Goal: Task Accomplishment & Management: Manage account settings

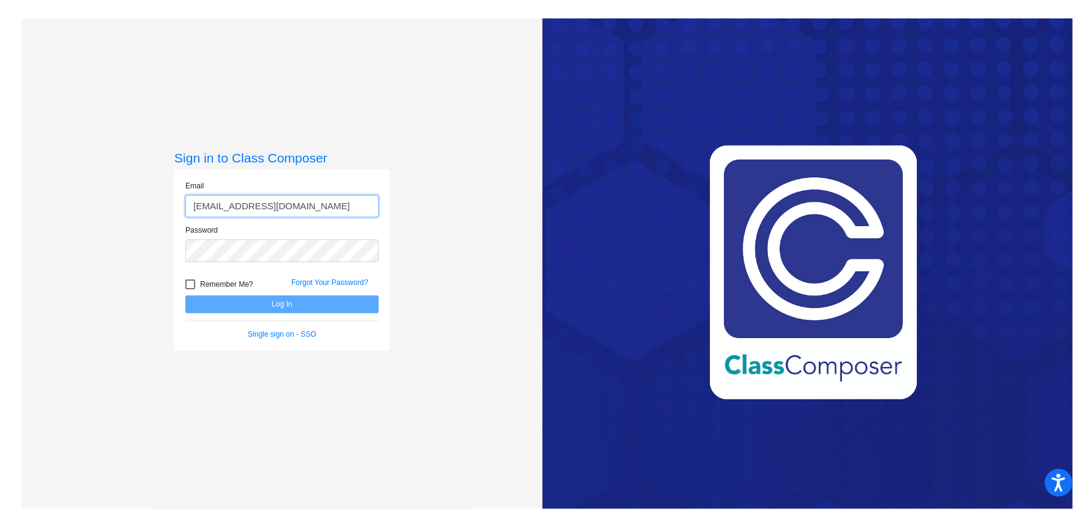
drag, startPoint x: 319, startPoint y: 206, endPoint x: 139, endPoint y: 201, distance: 179.9
click at [139, 201] on div "Sign in to Class Composer Email [EMAIL_ADDRESS][DOMAIN_NAME] Password Remember …" at bounding box center [282, 272] width 521 height 509
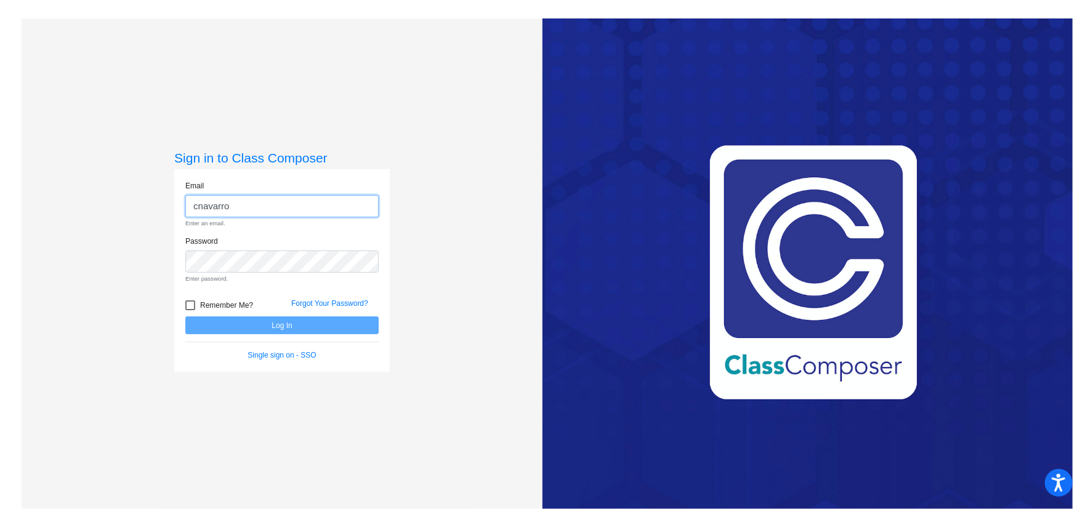
type input "[EMAIL_ADDRESS][DOMAIN_NAME]"
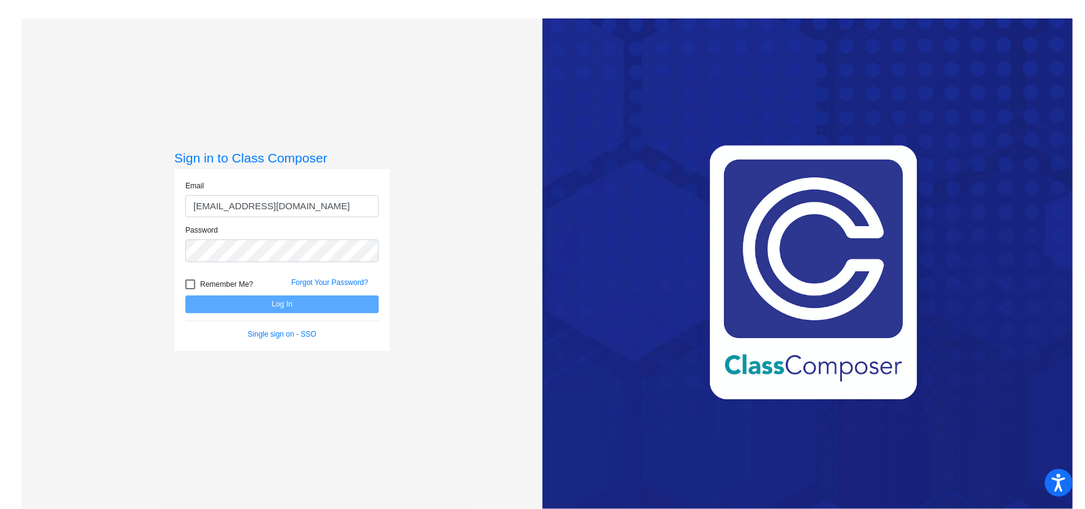
click at [277, 265] on div "Password" at bounding box center [282, 247] width 212 height 44
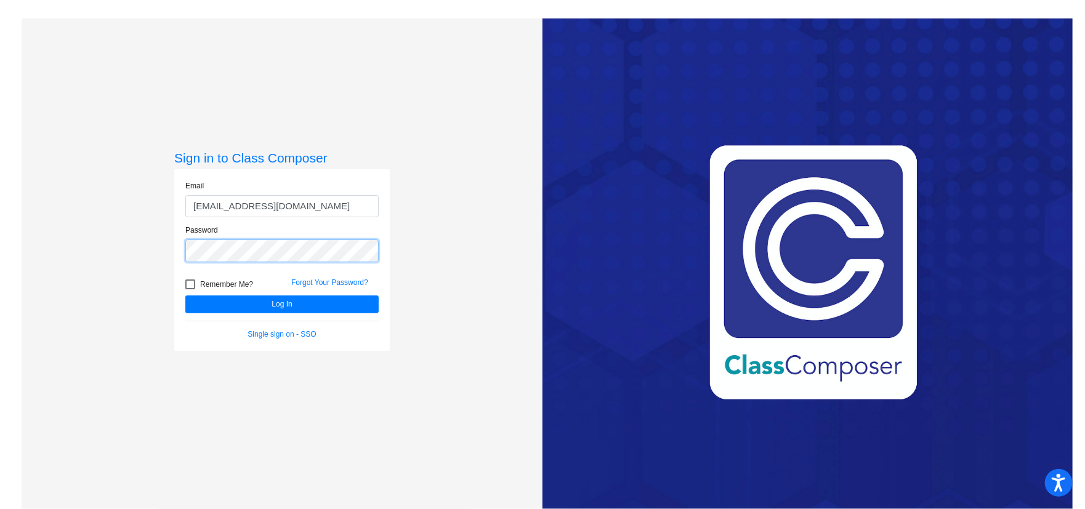
click at [185, 296] on button "Log In" at bounding box center [281, 305] width 193 height 18
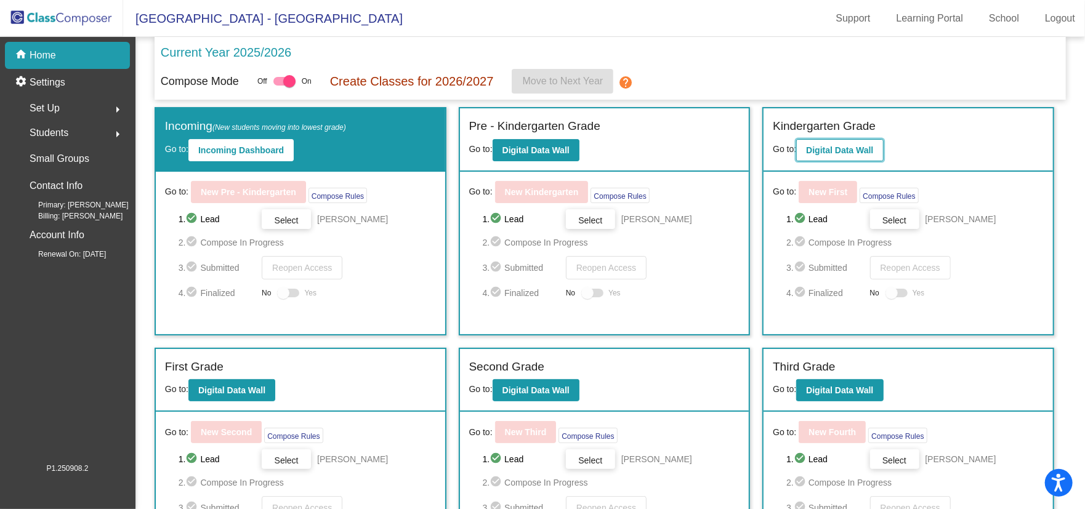
click at [826, 147] on b "Digital Data Wall" at bounding box center [839, 150] width 67 height 10
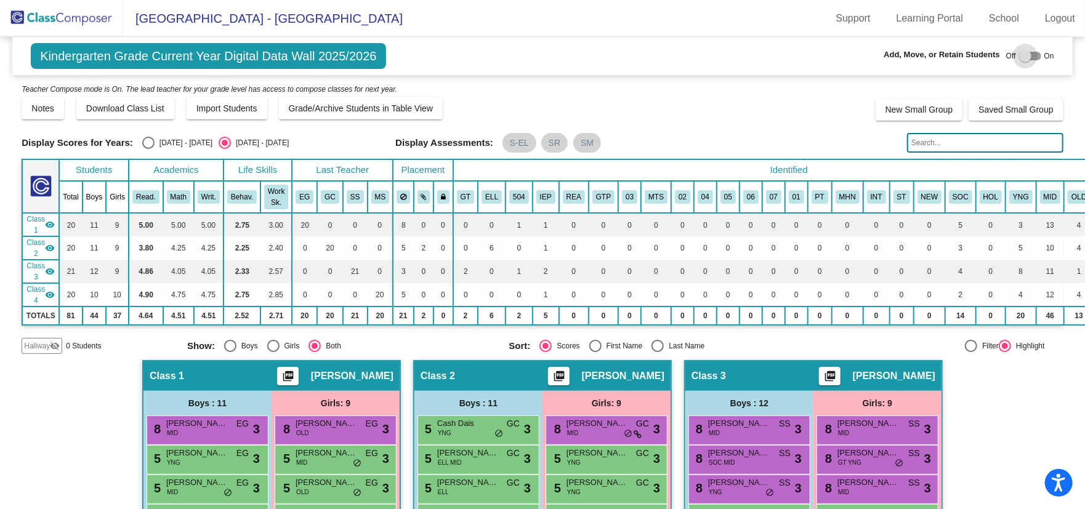
click at [1021, 56] on div at bounding box center [1025, 56] width 12 height 12
checkbox input "true"
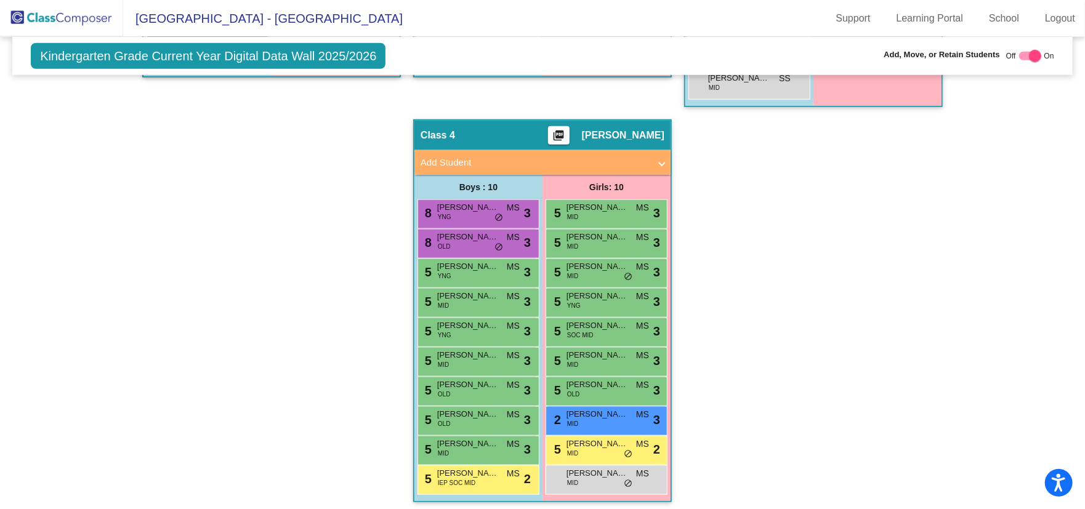
scroll to position [705, 0]
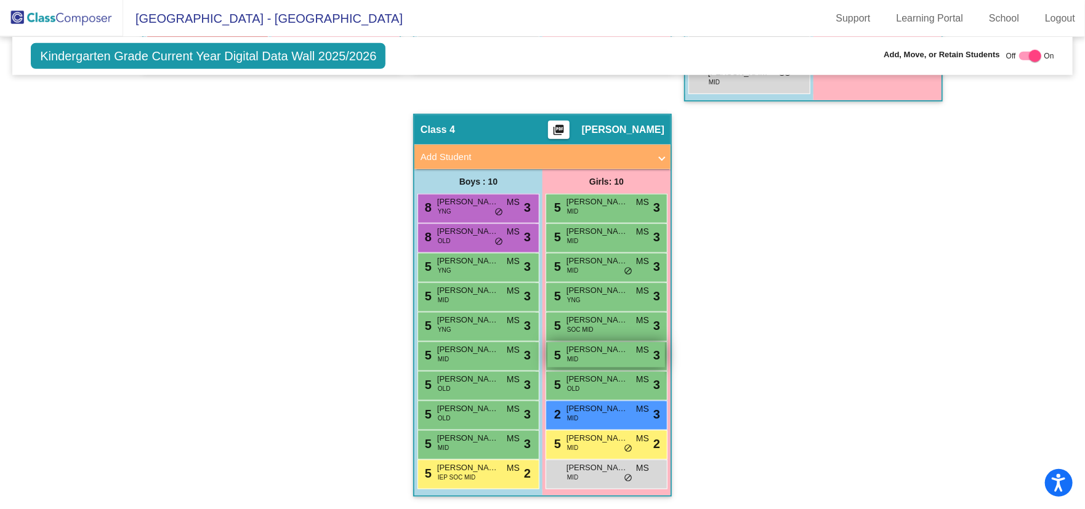
click at [595, 349] on span "[PERSON_NAME]" at bounding box center [598, 350] width 62 height 12
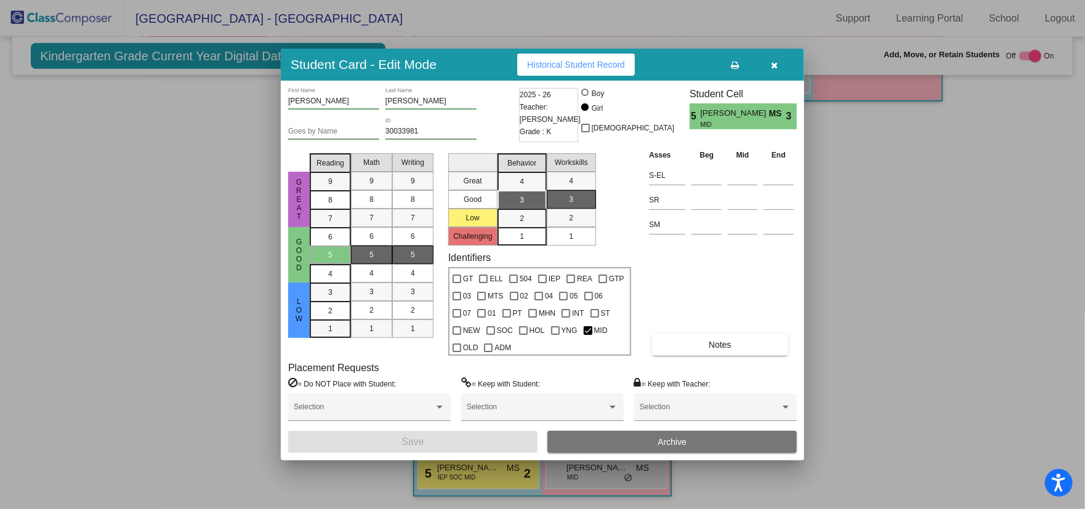
click at [628, 440] on button "Archive" at bounding box center [671, 442] width 249 height 22
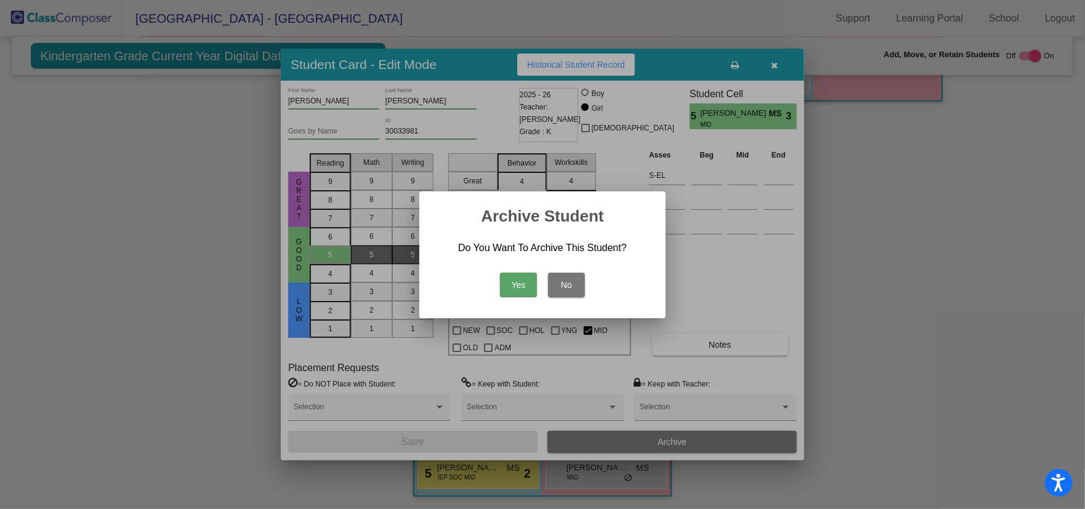
click at [503, 287] on button "Yes" at bounding box center [518, 285] width 37 height 25
